Goal: Task Accomplishment & Management: Manage account settings

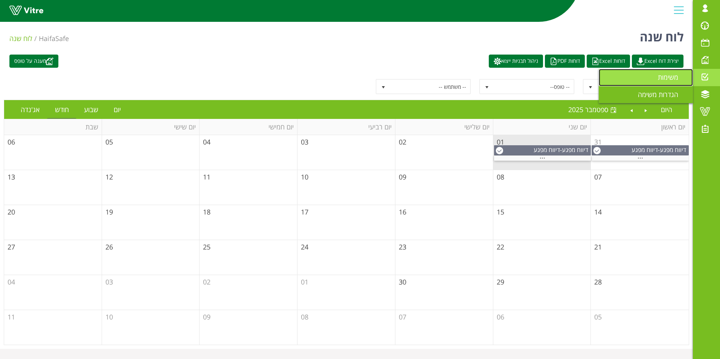
click at [679, 78] on span "משימות" at bounding box center [671, 77] width 29 height 9
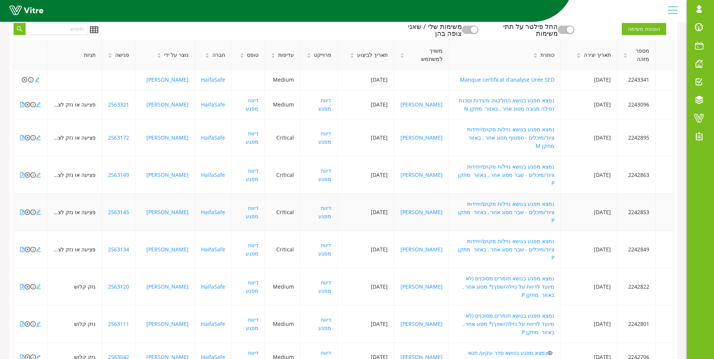
scroll to position [146, 0]
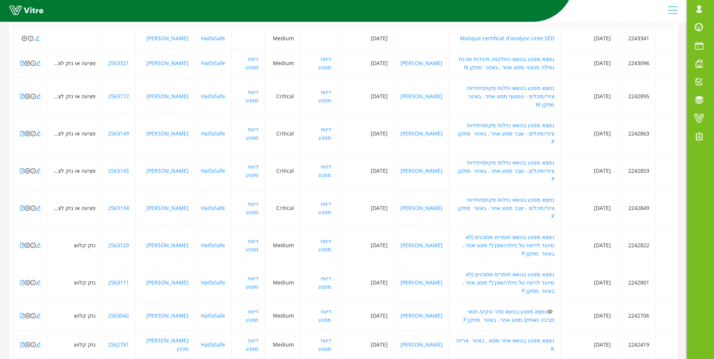
click at [38, 352] on div "100 / עמוד" at bounding box center [33, 356] width 27 height 8
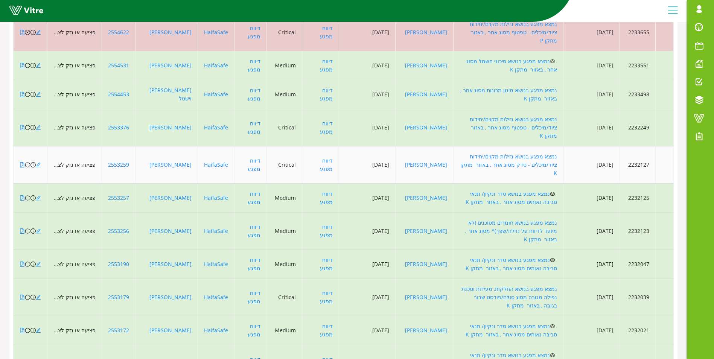
scroll to position [711, 0]
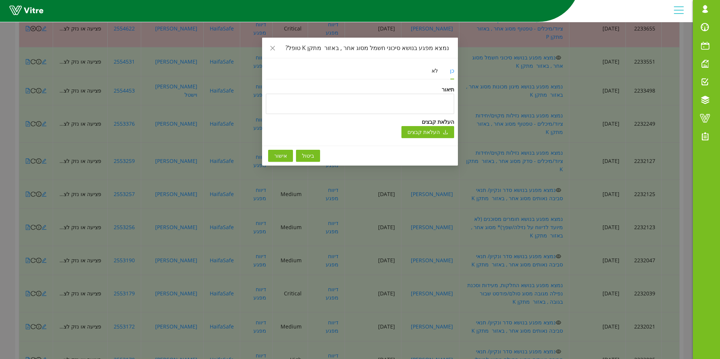
click at [280, 157] on span "אישור" at bounding box center [280, 156] width 13 height 8
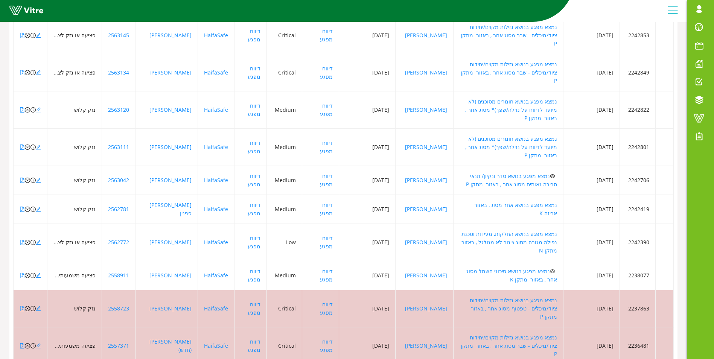
scroll to position [297, 0]
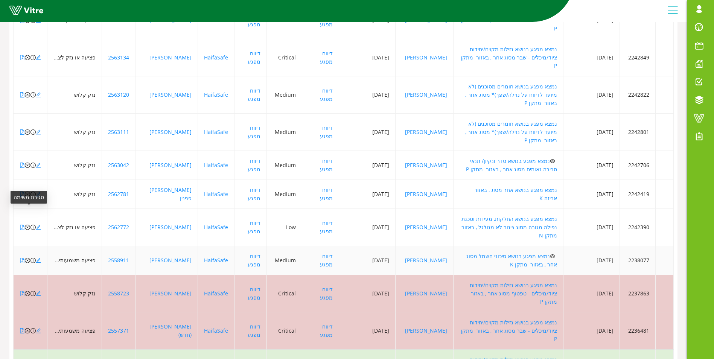
click at [29, 258] on icon "close-circle" at bounding box center [27, 260] width 5 height 5
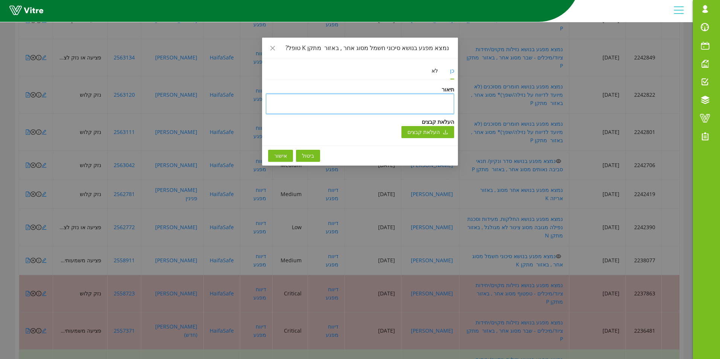
click at [444, 102] on textarea at bounding box center [360, 104] width 188 height 20
type textarea "ג"
type textarea "ג""
type textarea "ג"ת"
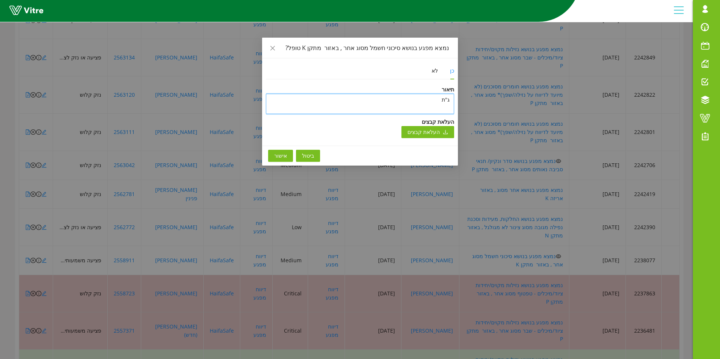
type textarea "ג"ת מ"
type textarea "ג"ת מי"
type textarea "ג"ת מיו"
type textarea "ג"ת מיוע"
type textarea "ג"ת מיועד"
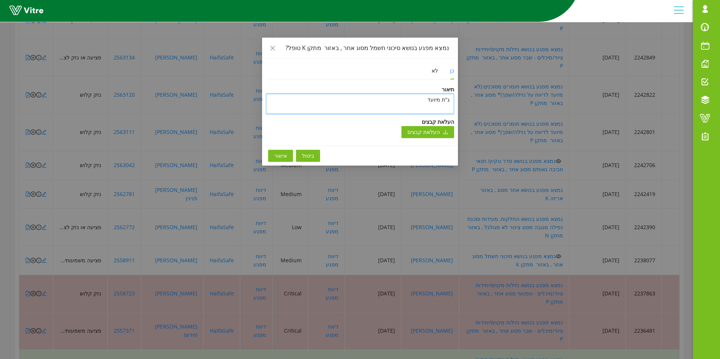
type textarea "ג"ת מיועד"
type textarea "ג"ת מיועד ל"
type textarea "ג"ת מיועד לה"
type textarea "ג"ת מיועד להס"
type textarea "ג"ת מיועד להסר"
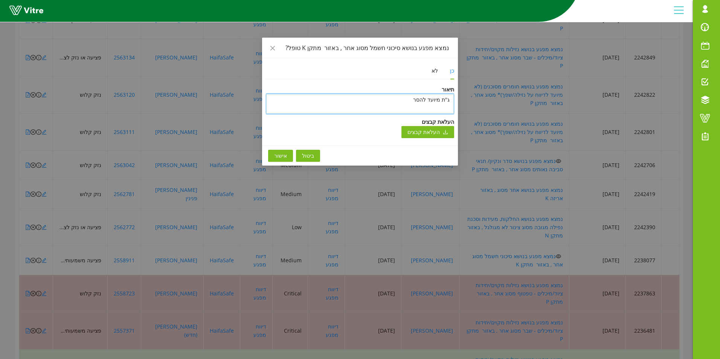
type textarea "ג"ת מיועד להסרה"
type textarea "ג"ת מיועד להסרה ע"
type textarea "ג"ת מיועד להסרה עם"
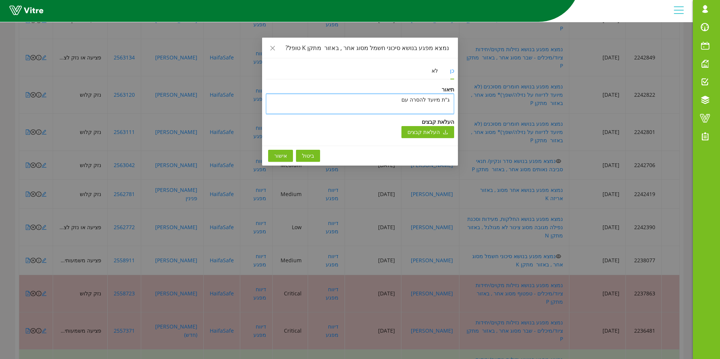
type textarea "ג"ת מיועד להסרה עם ס"
type textarea "ג"ת מיועד להסרה עם סי"
type textarea "ג"ת מיועד להסרה עם סיו"
type textarea "ג"ת מיועד להסרה עם סיום"
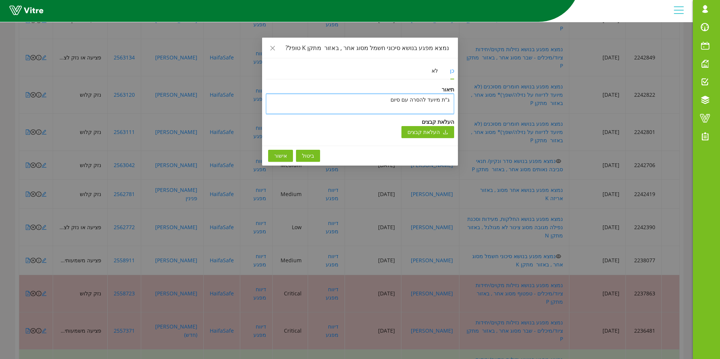
type textarea "ג"ת מיועד להסרה עם סיום ת"
type textarea "ג"ת מיועד להסרה עם סיום תא"
type textarea "ג"ת מיועד להסרה עם סיום תאו"
type textarea "ג"ת מיועד להסרה עם סיום תאור"
type textarea "ג"ת מיועד להסרה עם סיום תאורת"
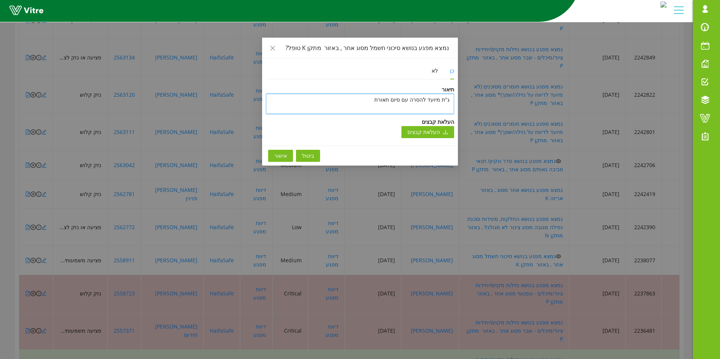
type textarea "ג"ת מיועד להסרה עם סיום תאורת"
type textarea "ג"ת מיועד להסרה עם סיום תאורת ה"
type textarea "ג"ת מיועד להסרה עם סיום תאורת המ"
type textarea "ג"ת מיועד להסרה עם סיום תאורת המי"
type textarea "ג"ת מיועד להסרה עם סיום תאורת המיל"
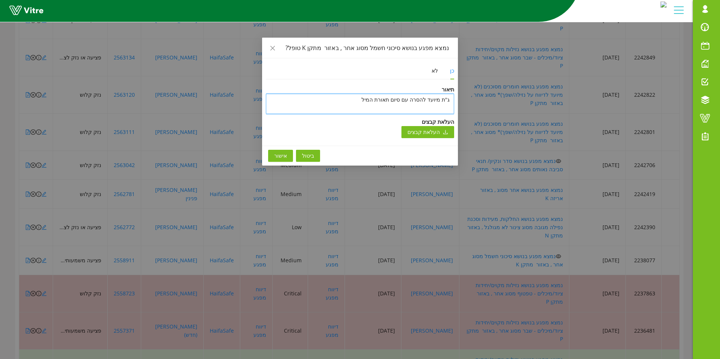
type textarea "ג"ת מיועד להסרה עם סיום תאורת המילו"
type textarea "ג"ת מיועד להסרה עם סיום תאורת המילוט"
click at [274, 155] on span "אישור" at bounding box center [280, 156] width 13 height 8
